Goal: Check status: Check status

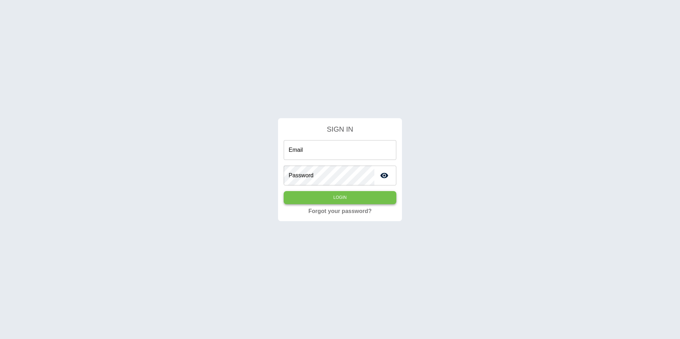
type input "**********"
click at [316, 200] on button "Login" at bounding box center [340, 197] width 113 height 13
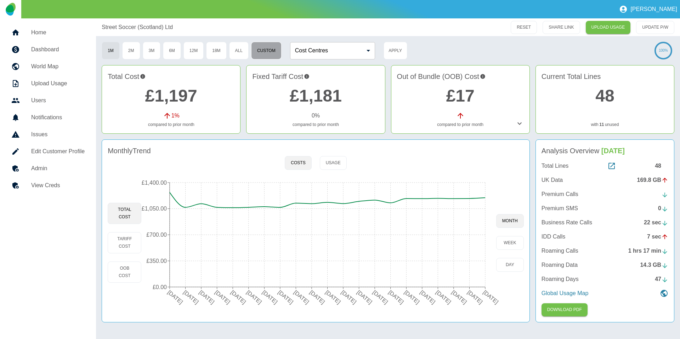
click at [278, 53] on button "Custom" at bounding box center [266, 51] width 30 height 18
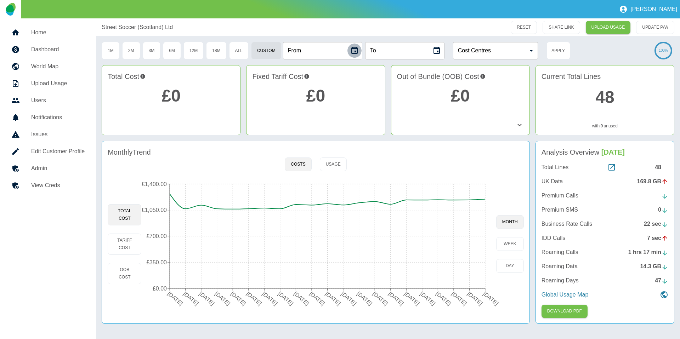
click at [356, 50] on icon "Choose date" at bounding box center [354, 50] width 9 height 9
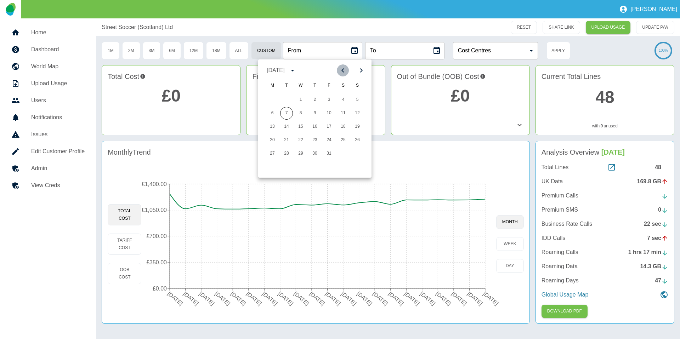
click at [346, 74] on icon "Previous month" at bounding box center [343, 70] width 9 height 9
click at [328, 117] on button "6" at bounding box center [329, 113] width 13 height 13
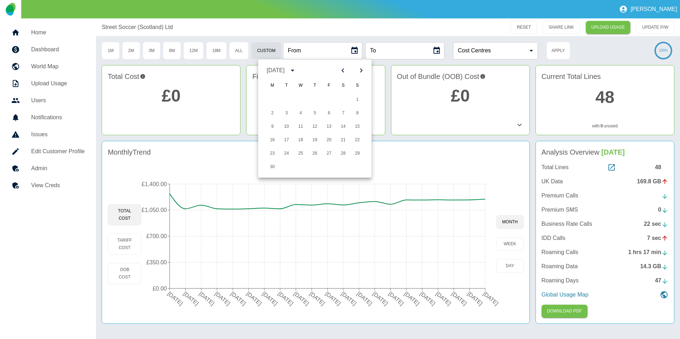
type input "**********"
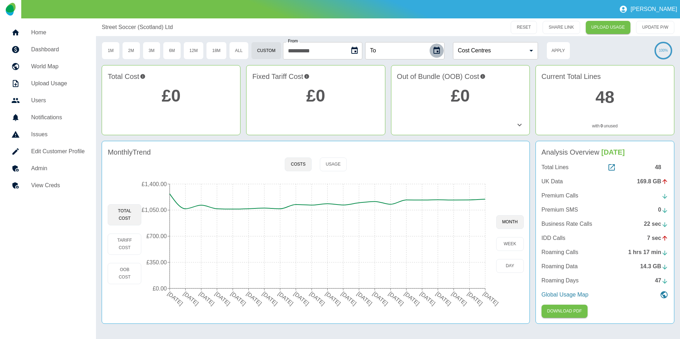
click at [439, 52] on icon "Choose date" at bounding box center [437, 50] width 9 height 9
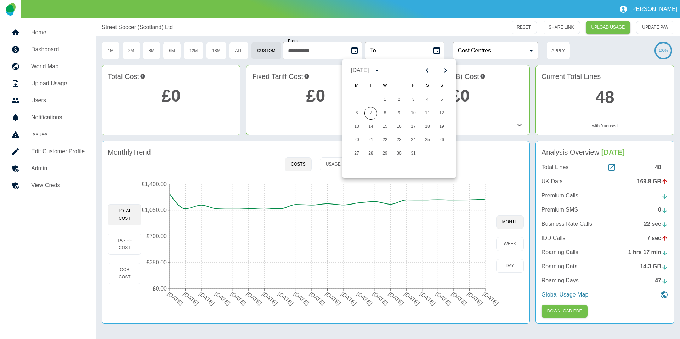
click at [425, 71] on icon "Previous month" at bounding box center [427, 70] width 9 height 9
click at [428, 98] on button "5" at bounding box center [427, 100] width 13 height 13
type input "**********"
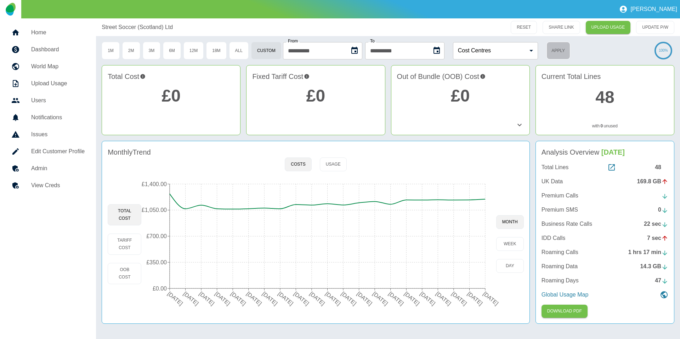
click at [535, 54] on button "Apply" at bounding box center [559, 51] width 24 height 18
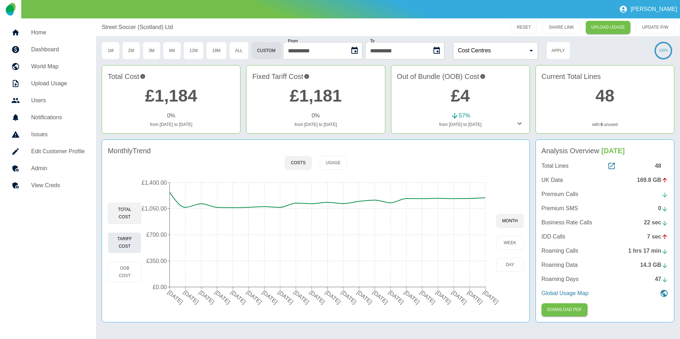
click at [124, 247] on button "Tariff Cost" at bounding box center [125, 242] width 34 height 21
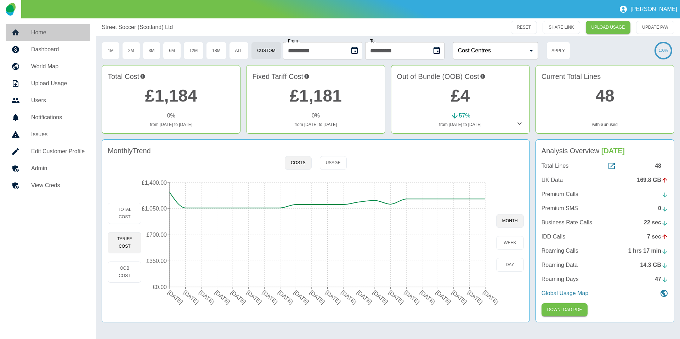
click at [42, 25] on link "Home" at bounding box center [48, 32] width 85 height 17
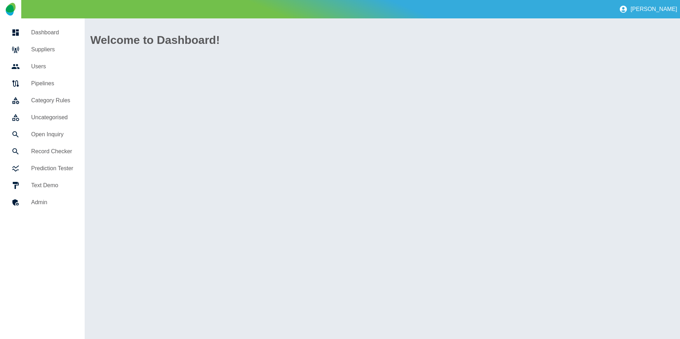
click at [51, 52] on h5 "Suppliers" at bounding box center [52, 49] width 42 height 9
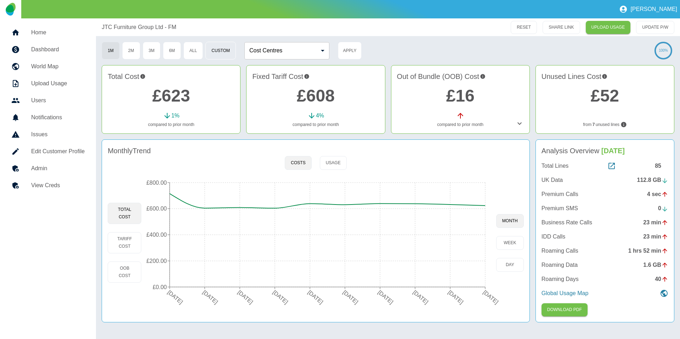
click at [219, 51] on button "Custom" at bounding box center [220, 51] width 30 height 18
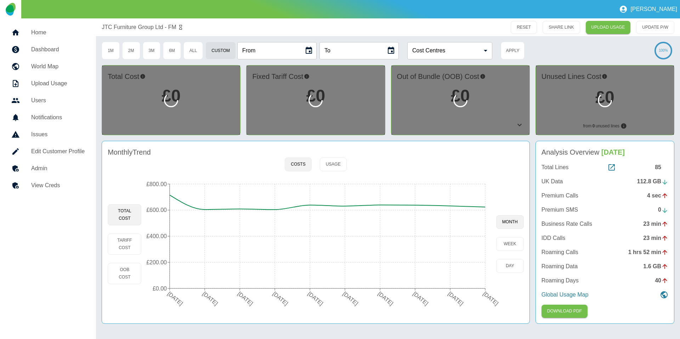
click at [312, 52] on icon "Choose date" at bounding box center [309, 50] width 6 height 7
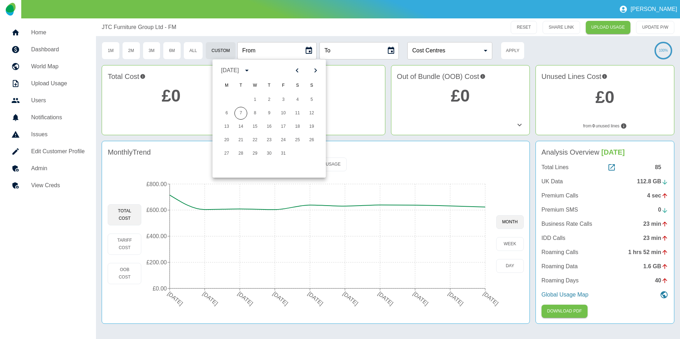
click at [300, 70] on icon "Previous month" at bounding box center [297, 70] width 9 height 9
click at [284, 114] on button "6" at bounding box center [283, 113] width 13 height 13
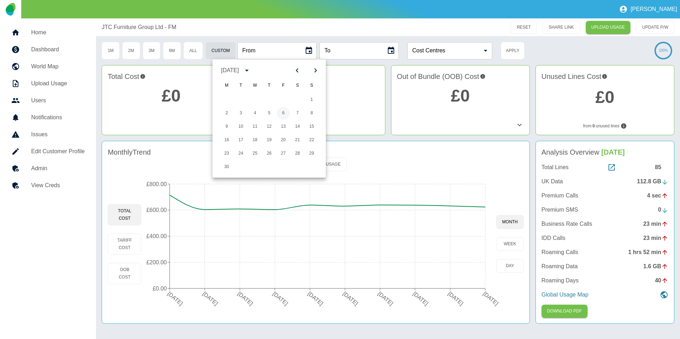
type input "**********"
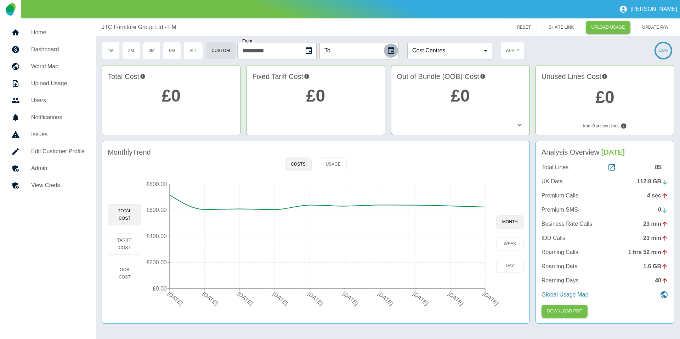
click at [391, 50] on icon "Choose date" at bounding box center [391, 50] width 9 height 9
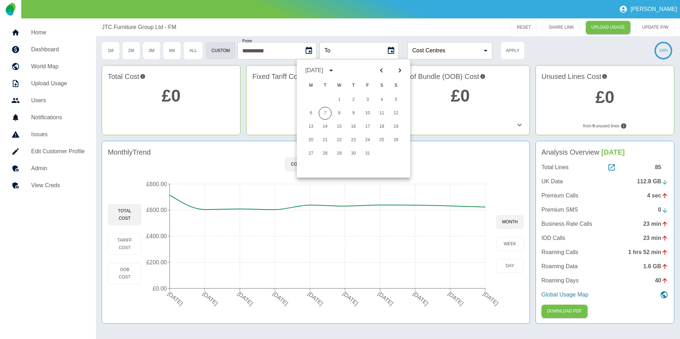
click at [382, 68] on icon "Previous month" at bounding box center [381, 70] width 9 height 9
click at [382, 99] on button "5" at bounding box center [382, 100] width 13 height 13
type input "**********"
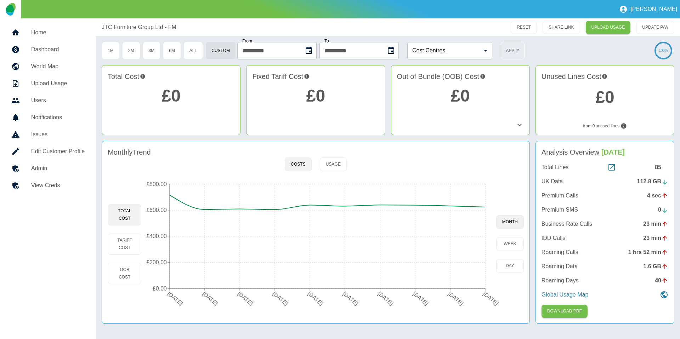
click at [518, 55] on button "Apply" at bounding box center [513, 51] width 24 height 18
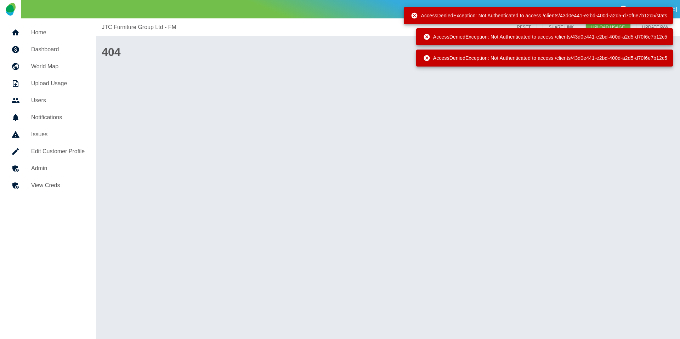
click at [376, 85] on div "JTC Furniture Group Ltd - FM RESET SHARE LINK UPLOAD USAGE UPDATE P/W 404" at bounding box center [388, 178] width 584 height 321
click at [380, 142] on div "JTC Furniture Group Ltd - FM RESET SHARE LINK UPLOAD USAGE UPDATE P/W 404" at bounding box center [388, 178] width 584 height 321
